Goal: Transaction & Acquisition: Book appointment/travel/reservation

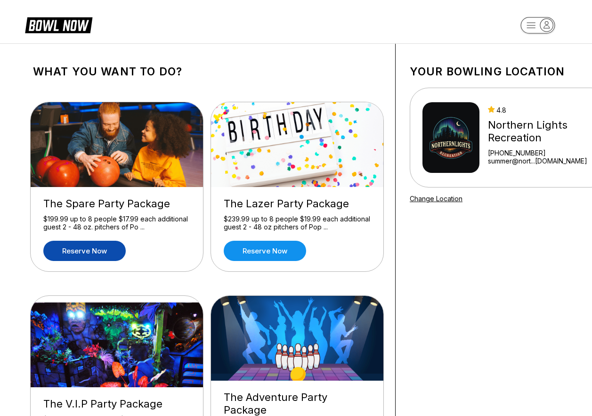
click at [105, 251] on link "Reserve now" at bounding box center [84, 251] width 82 height 20
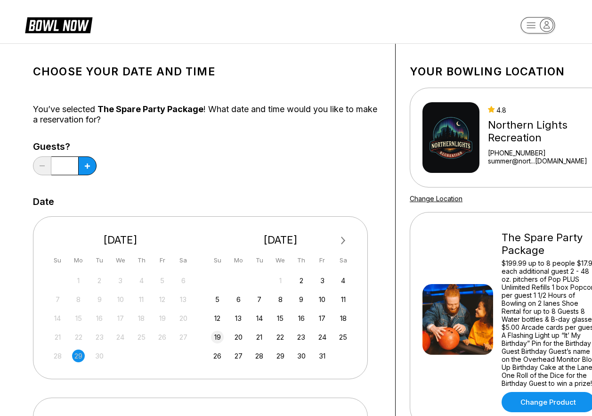
click at [217, 339] on div "19" at bounding box center [217, 337] width 13 height 13
click at [92, 167] on button at bounding box center [87, 165] width 18 height 19
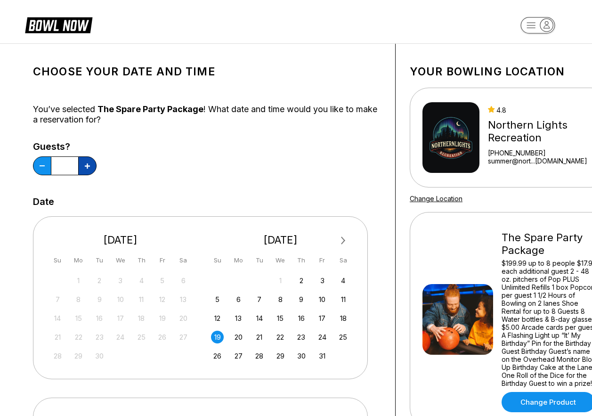
click at [92, 166] on button at bounding box center [87, 165] width 18 height 19
type input "*"
click at [303, 181] on div "Choose your Date and time You’ve selected The Spare Party Package ! What date a…" at bounding box center [207, 312] width 348 height 508
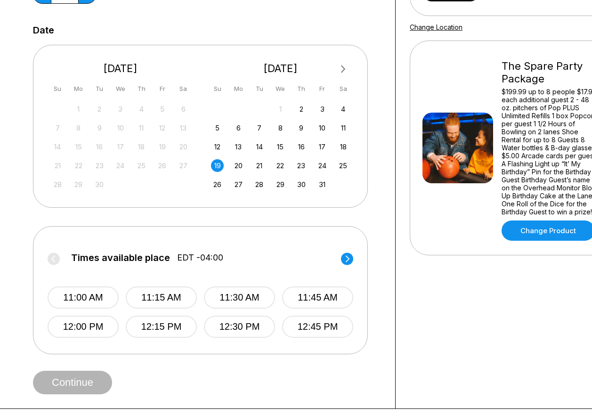
scroll to position [188, 0]
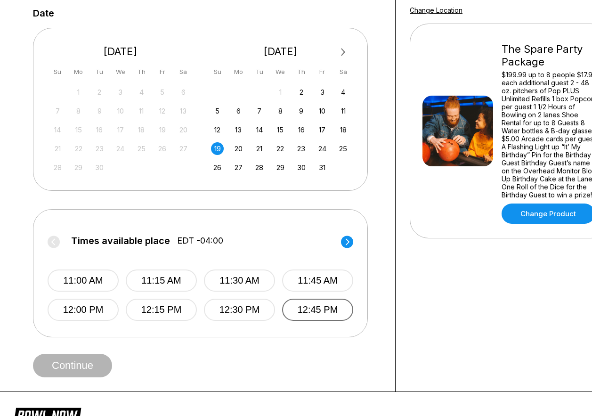
click at [341, 313] on button "12:45 PM" at bounding box center [317, 310] width 71 height 22
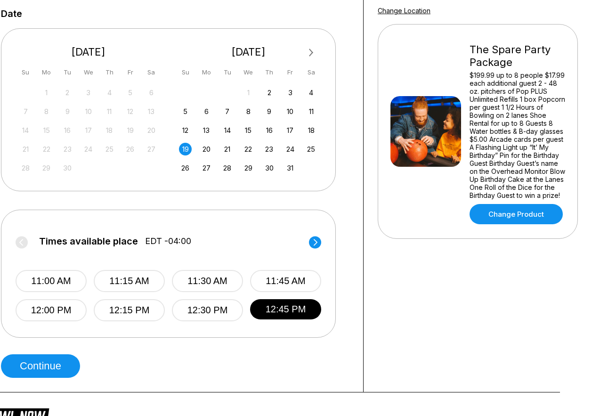
scroll to position [188, 32]
